Goal: Find contact information: Find contact information

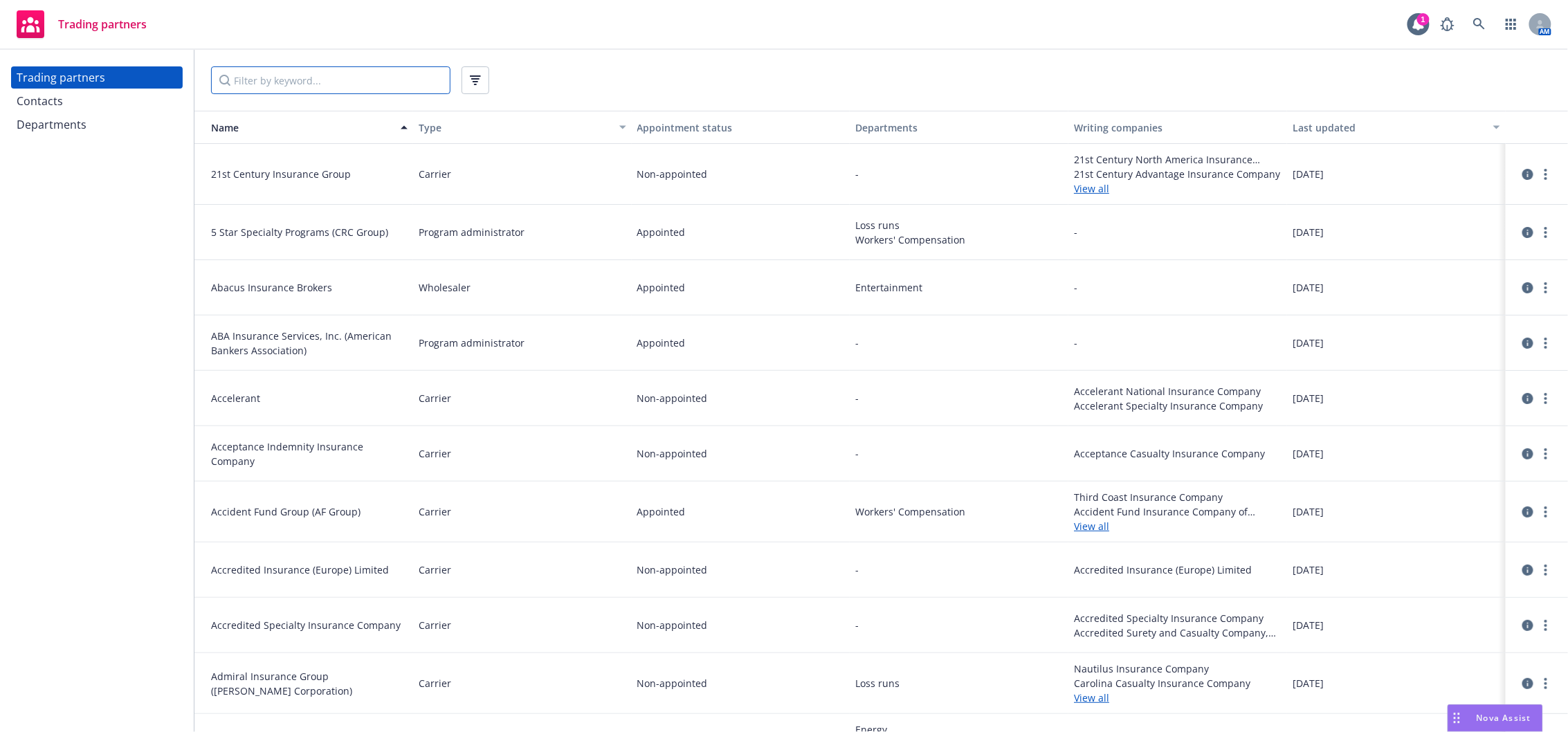
click at [293, 83] on input "Filter by keyword..." at bounding box center [330, 81] width 239 height 28
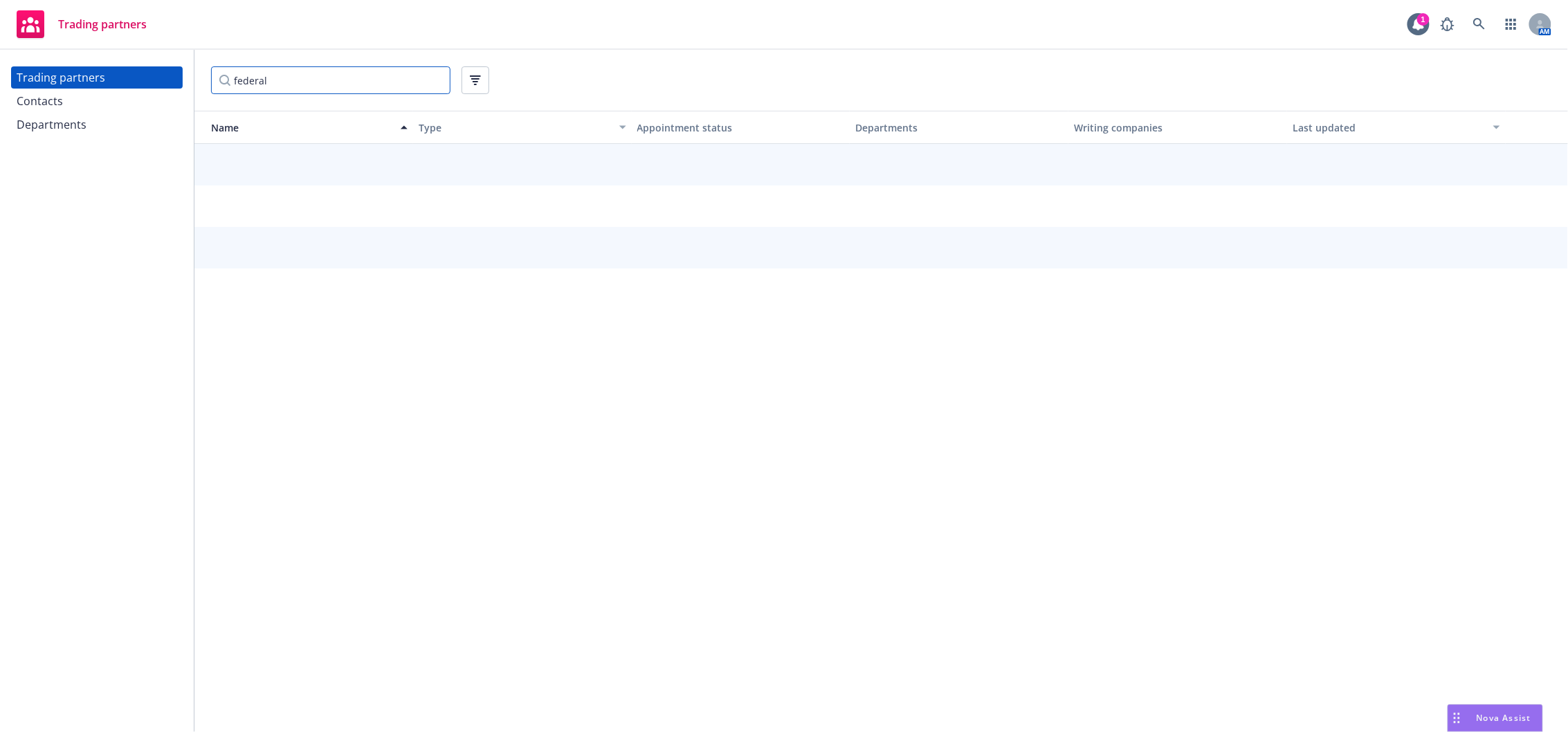
click at [293, 83] on input "federal" at bounding box center [330, 81] width 239 height 28
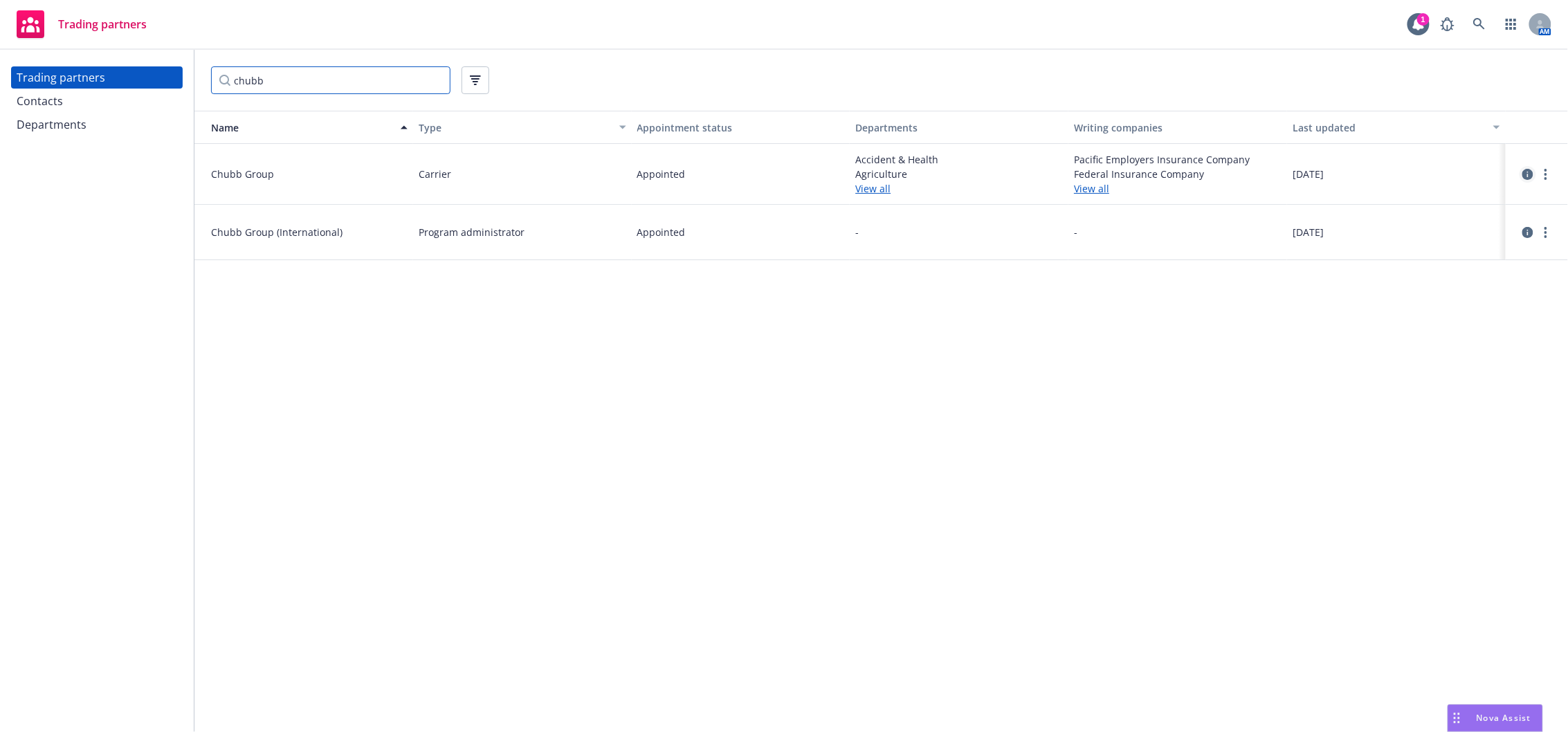
type input "chubb"
click at [1532, 173] on icon "circleInformation" at bounding box center [1528, 174] width 11 height 11
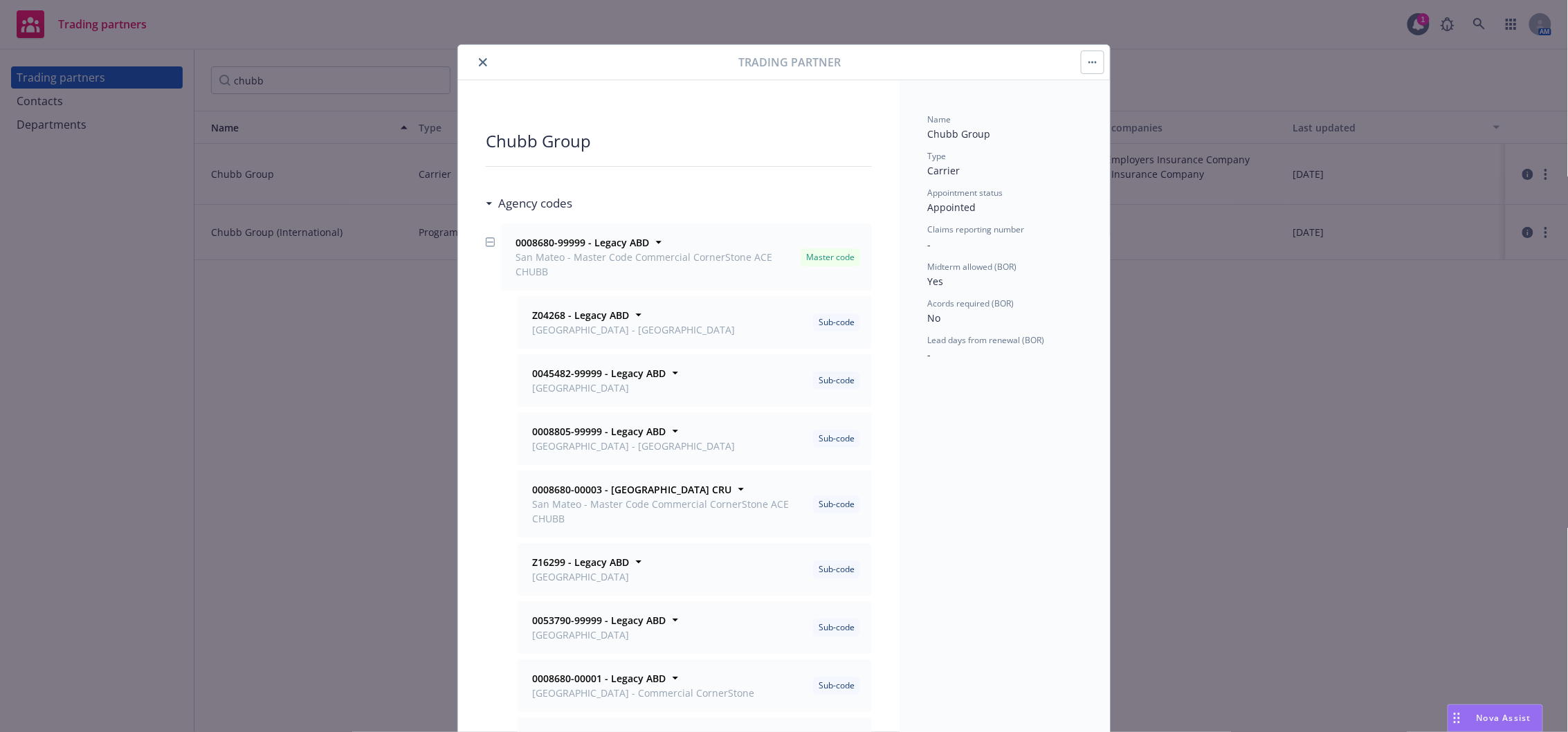
click at [1092, 59] on button "button" at bounding box center [1093, 63] width 22 height 22
click at [1123, 102] on link "View contacts" at bounding box center [1139, 100] width 128 height 28
